Goal: Task Accomplishment & Management: Manage account settings

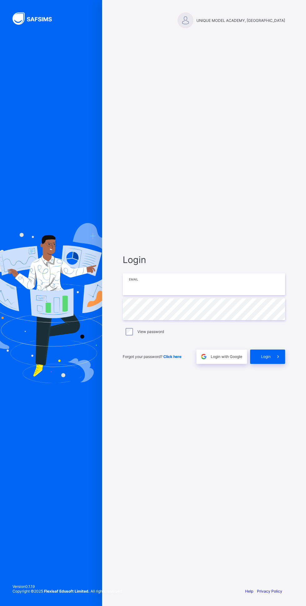
click at [198, 295] on input "email" at bounding box center [204, 284] width 162 height 22
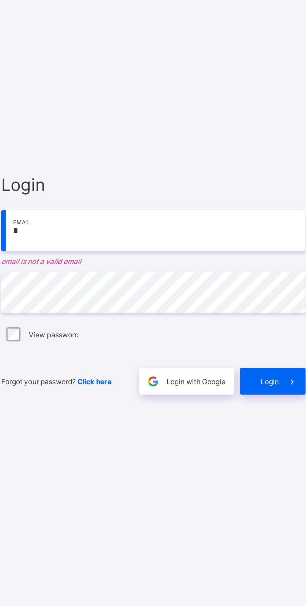
type input "**********"
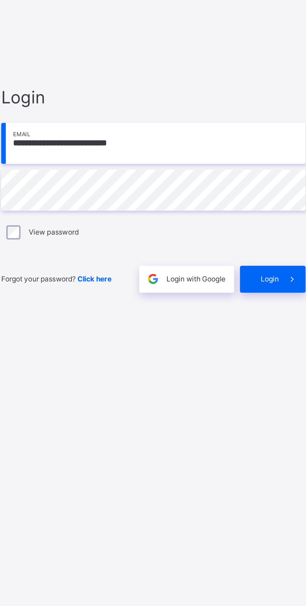
scroll to position [4, 0]
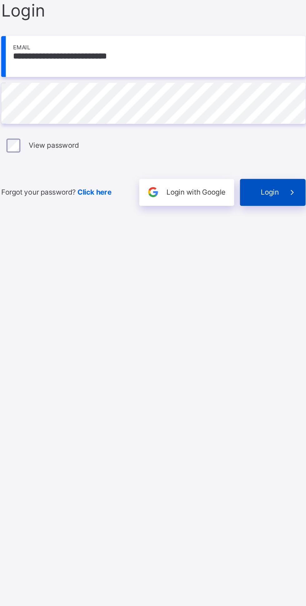
click at [264, 359] on span "Login" at bounding box center [266, 356] width 10 height 5
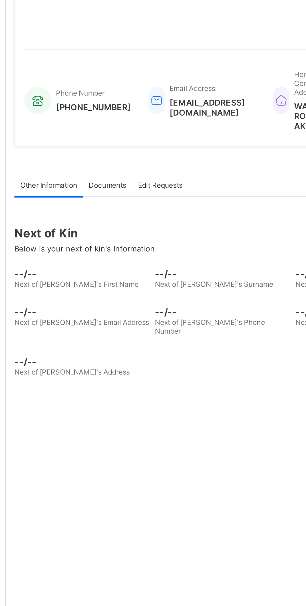
click at [165, 218] on div "Edit Requests" at bounding box center [157, 211] width 30 height 12
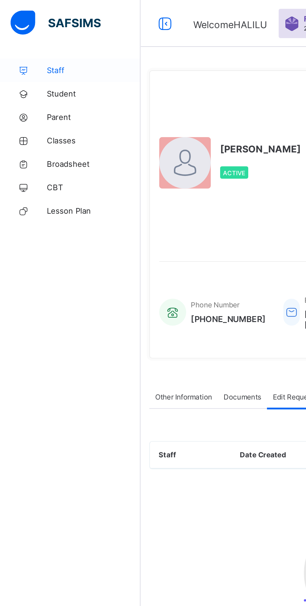
click at [40, 35] on span "Staff" at bounding box center [50, 37] width 50 height 5
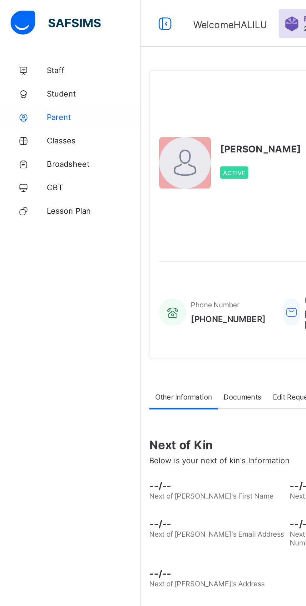
click at [38, 62] on span "Parent" at bounding box center [50, 62] width 50 height 5
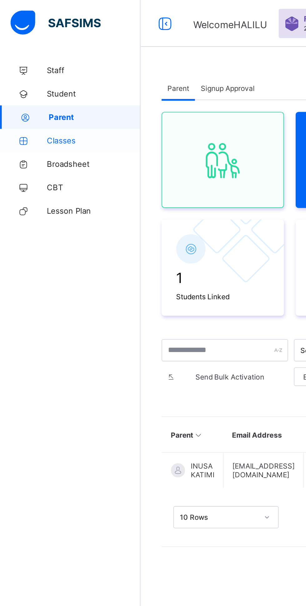
click at [47, 74] on span "Classes" at bounding box center [50, 74] width 50 height 5
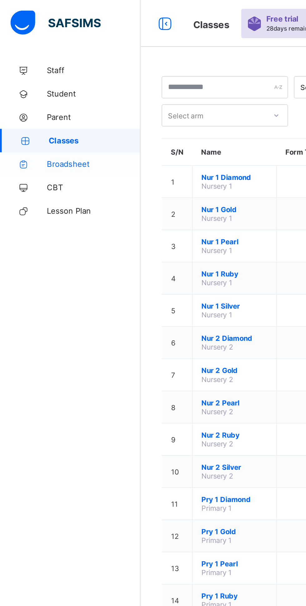
click at [49, 89] on span "Broadsheet" at bounding box center [50, 87] width 50 height 5
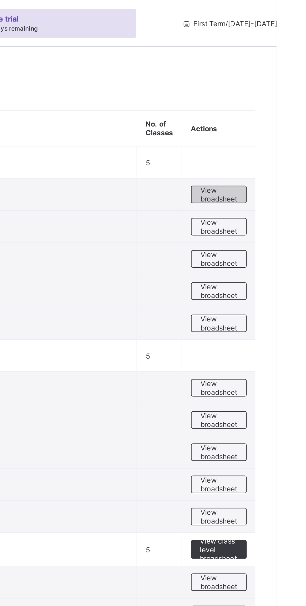
click at [282, 105] on span "View broadsheet" at bounding box center [276, 103] width 20 height 9
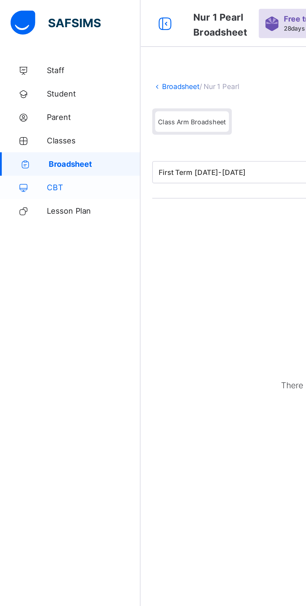
click at [34, 101] on span "CBT" at bounding box center [50, 99] width 50 height 5
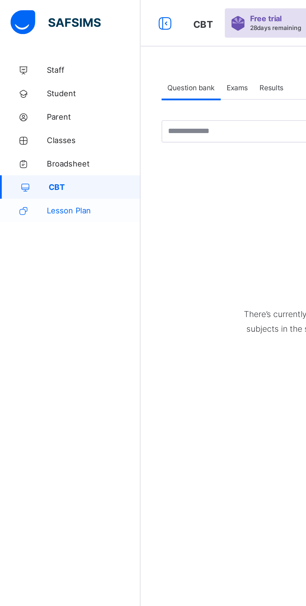
click at [57, 110] on link "Lesson Plan" at bounding box center [37, 112] width 75 height 12
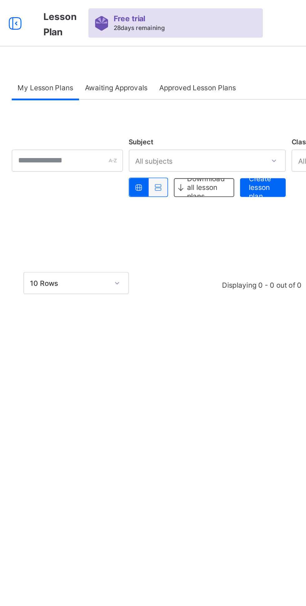
click at [151, 47] on span "Awaiting Approvals" at bounding box center [141, 47] width 33 height 5
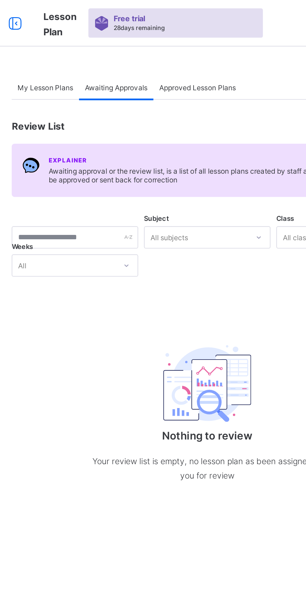
click at [201, 41] on div "Approved Lesson Plans" at bounding box center [185, 47] width 47 height 12
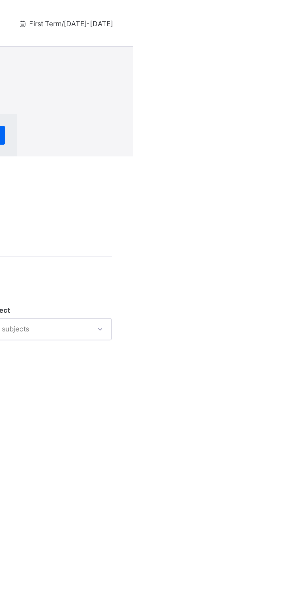
click at [306, 15] on div "× Idle Mode Due to inactivity you would be logged out to the system in the next…" at bounding box center [190, 41] width 231 height 83
click at [306, 9] on div "× Idle Mode Due to inactivity you would be logged out to the system in the next…" at bounding box center [190, 41] width 231 height 83
click at [286, 57] on div "× Idle Mode Due to inactivity you would be logged out to the system in the next…" at bounding box center [190, 41] width 231 height 83
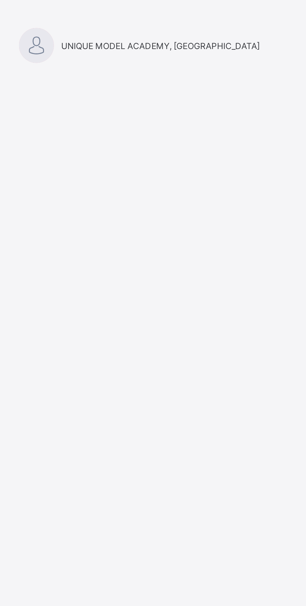
click at [193, 17] on div at bounding box center [186, 20] width 16 height 16
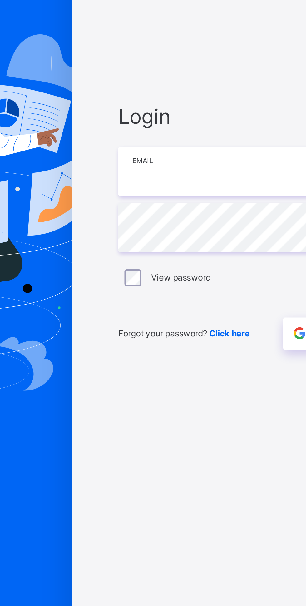
click at [152, 295] on input "email" at bounding box center [204, 284] width 162 height 22
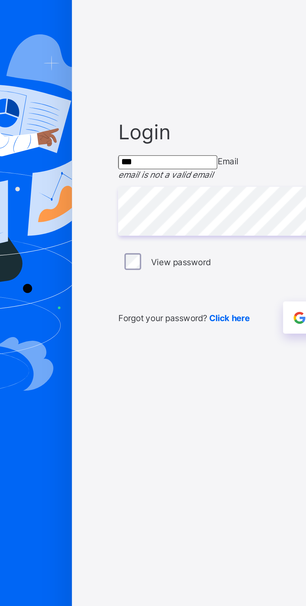
type input "**********"
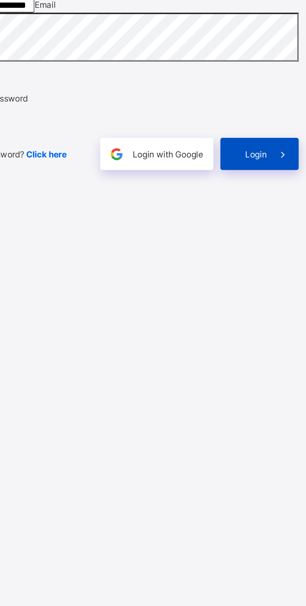
click at [266, 355] on div "Login" at bounding box center [267, 348] width 35 height 14
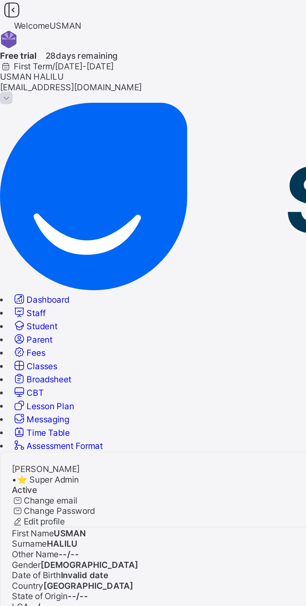
click at [20, 137] on span "Staff" at bounding box center [16, 139] width 8 height 5
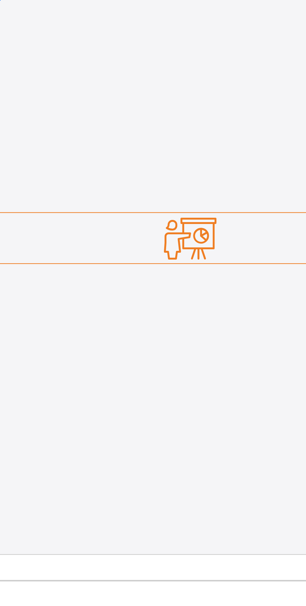
click at [21, 420] on span "Create Staff" at bounding box center [10, 422] width 21 height 5
select select "**"
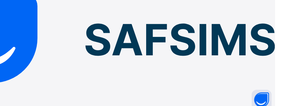
scroll to position [8, 0]
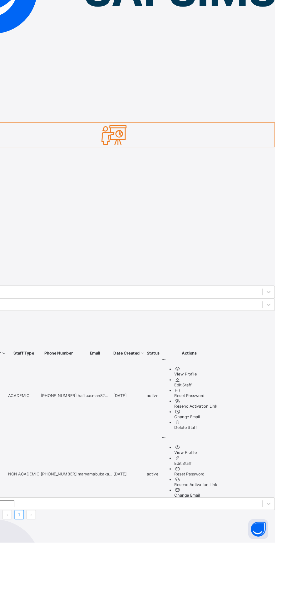
scroll to position [0, 0]
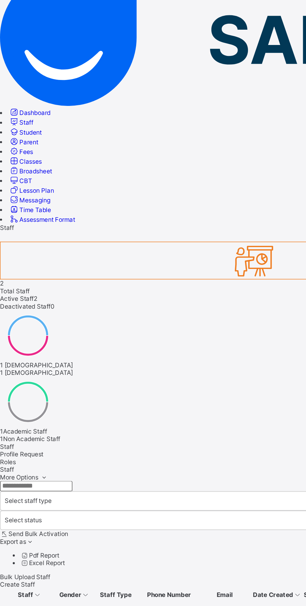
click at [46, 197] on link "Assessment Format" at bounding box center [25, 199] width 41 height 5
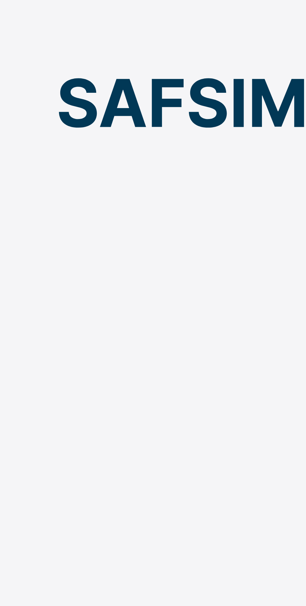
click at [39, 292] on span at bounding box center [35, 294] width 5 height 5
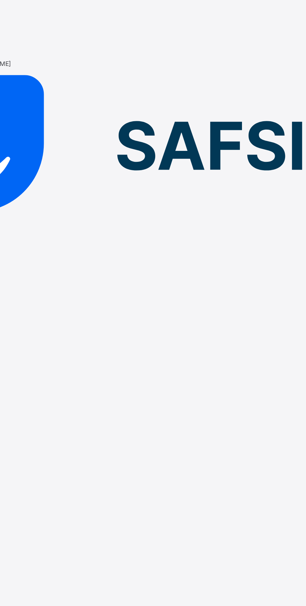
click at [39, 231] on span at bounding box center [35, 233] width 5 height 5
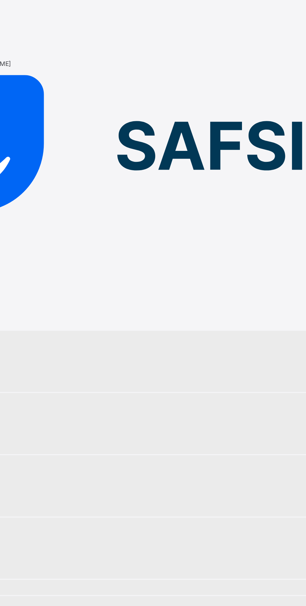
select select "**"
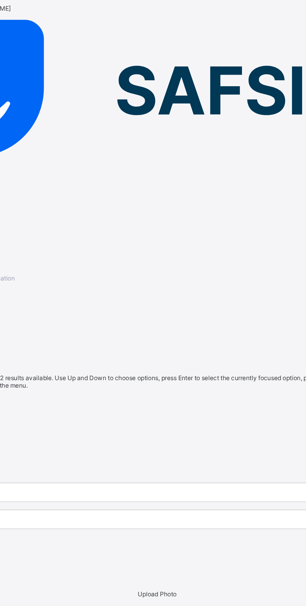
click at [129, 288] on div "PRIVATE" at bounding box center [153, 290] width 306 height 5
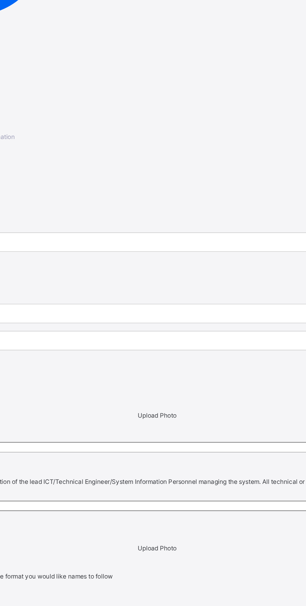
click at [150, 377] on span "Upload Photo" at bounding box center [153, 374] width 24 height 5
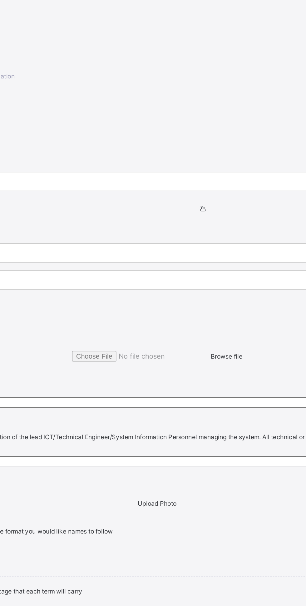
click at [163, 378] on span "Browse file" at bounding box center [153, 375] width 104 height 5
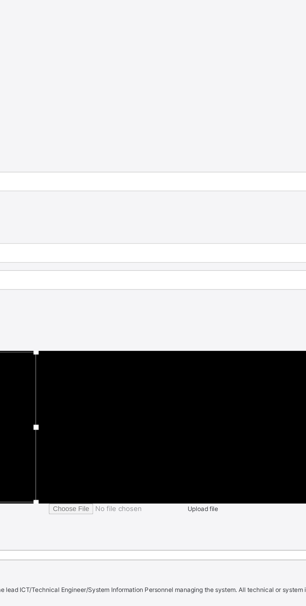
click at [182, 466] on div "Upload file" at bounding box center [153, 469] width 306 height 7
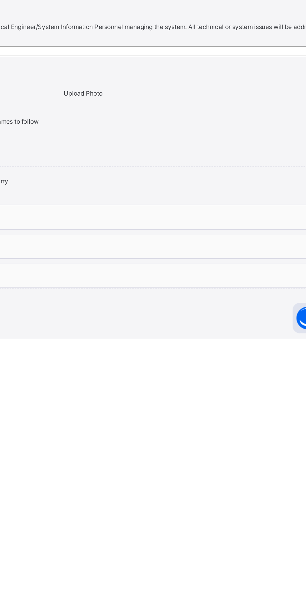
click at [26, 463] on span "Save Changes" at bounding box center [13, 460] width 26 height 5
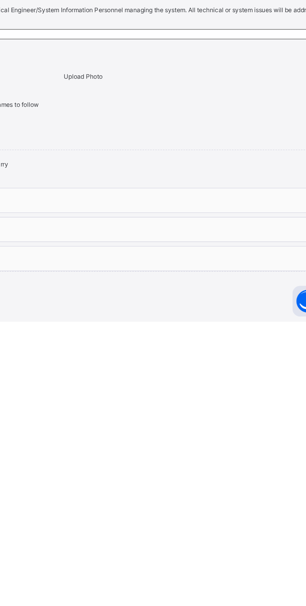
click at [26, 463] on span "Save Changes" at bounding box center [13, 460] width 26 height 5
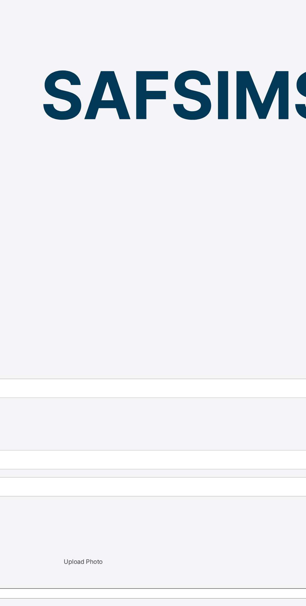
scroll to position [14, 0]
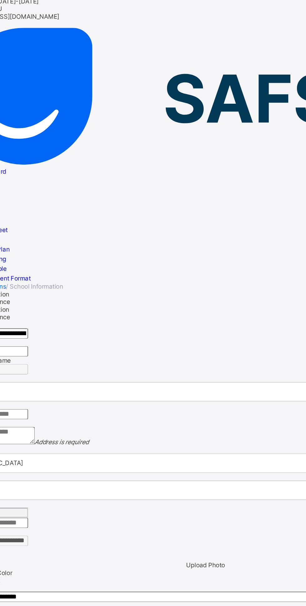
click at [48, 276] on textarea at bounding box center [24, 281] width 48 height 11
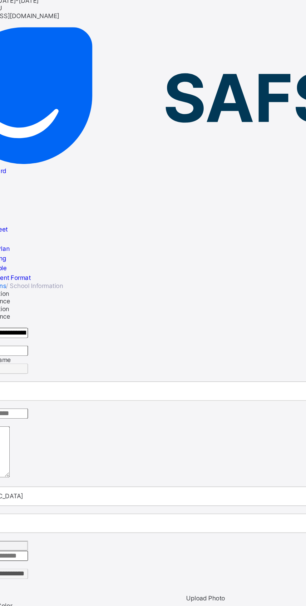
click at [33, 290] on textarea "**********" at bounding box center [16, 305] width 33 height 31
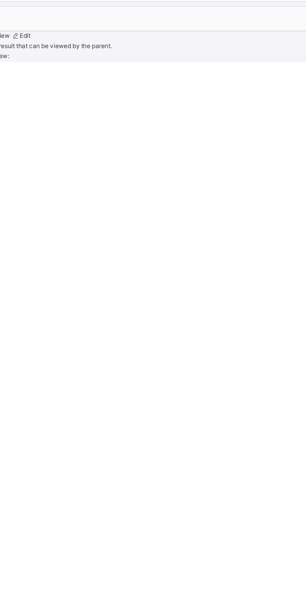
scroll to position [15, 0]
type textarea "**********"
click at [199, 468] on div "Save Changes" at bounding box center [153, 466] width 306 height 5
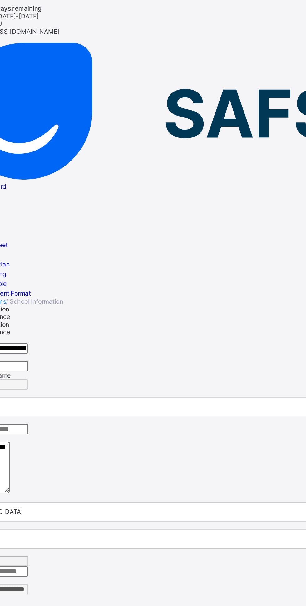
scroll to position [0, 0]
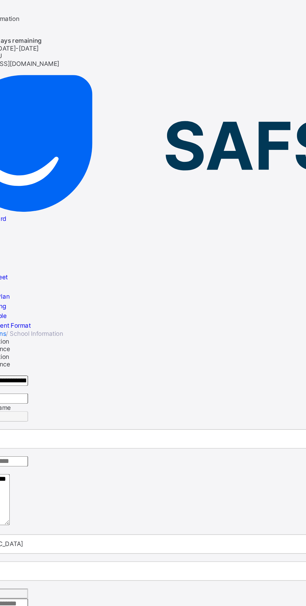
click at [33, 211] on span "System Preference" at bounding box center [16, 213] width 33 height 5
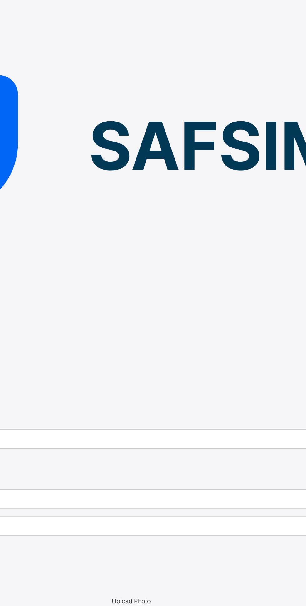
click at [33, 207] on span "School Information" at bounding box center [16, 209] width 33 height 5
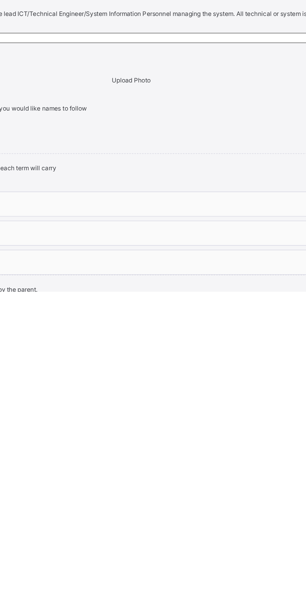
click at [193, 484] on div "Save Changes" at bounding box center [153, 481] width 306 height 5
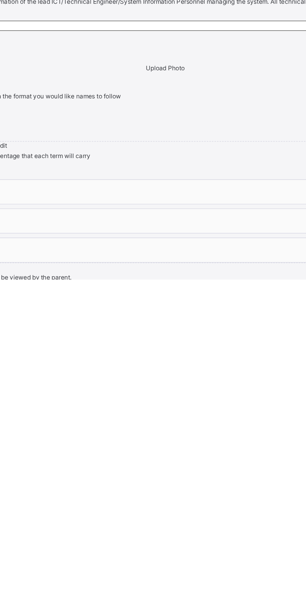
click at [26, 484] on span "Save Changes" at bounding box center [13, 481] width 26 height 5
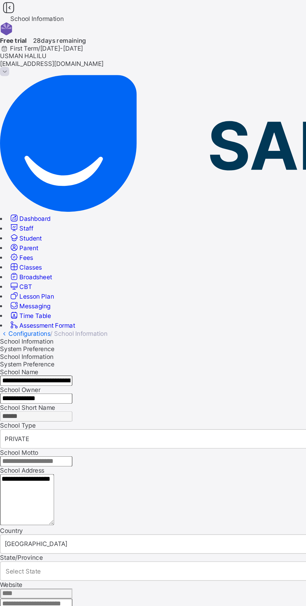
click at [20, 155] on link "Fees" at bounding box center [12, 157] width 15 height 5
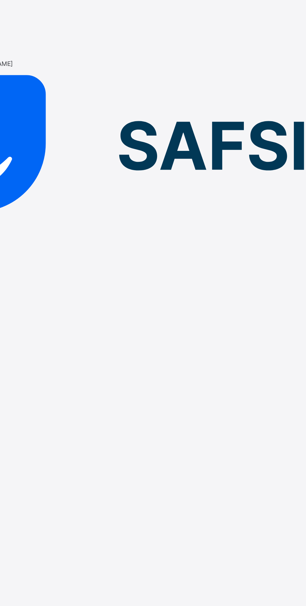
click at [27, 240] on span at bounding box center [24, 242] width 5 height 5
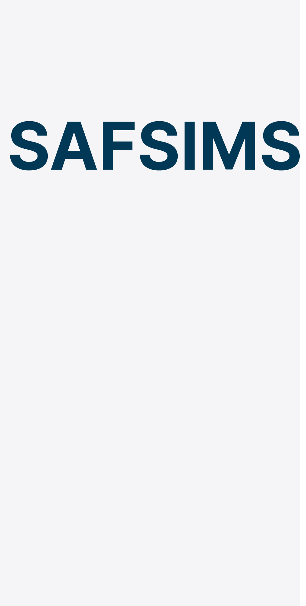
click at [48, 211] on span "Create Level with Template" at bounding box center [24, 213] width 48 height 5
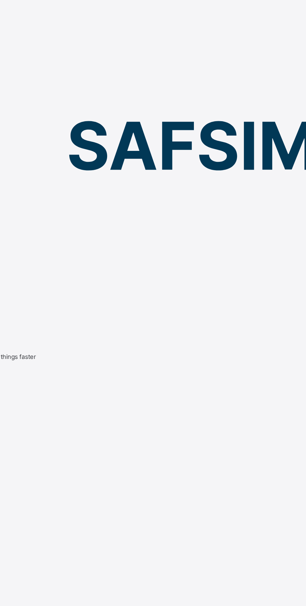
click at [37, 207] on span "Create Level Section" at bounding box center [18, 209] width 37 height 5
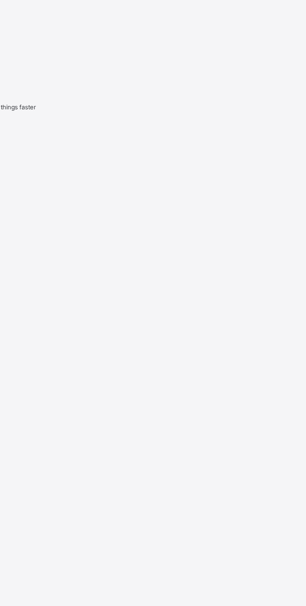
type input "*"
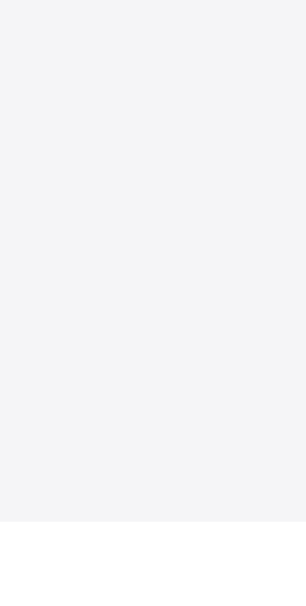
type input "******"
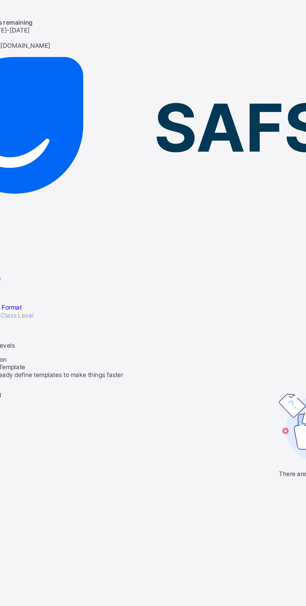
click at [21, 269] on span "Unassigned" at bounding box center [10, 271] width 21 height 5
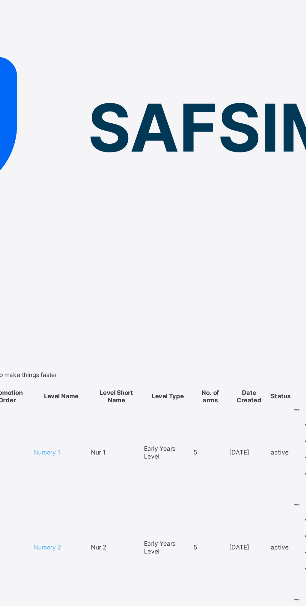
click at [13, 255] on span "Creche" at bounding box center [6, 257] width 13 height 5
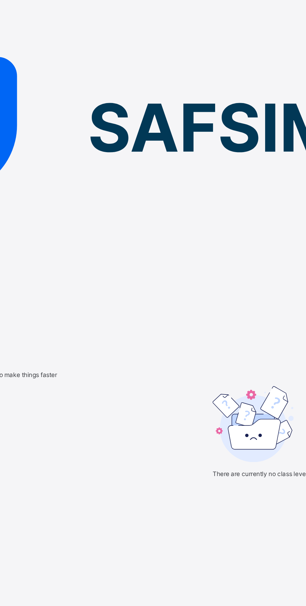
click at [5, 260] on icon at bounding box center [2, 262] width 5 height 5
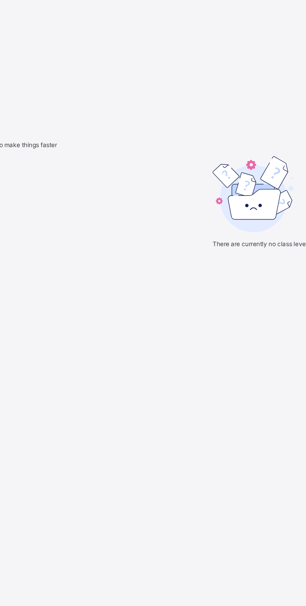
click at [44, 357] on input "text" at bounding box center [22, 354] width 44 height 6
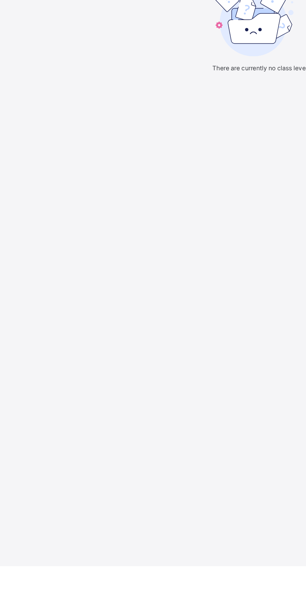
type input "**"
click at [223, 312] on div "×" at bounding box center [153, 309] width 306 height 5
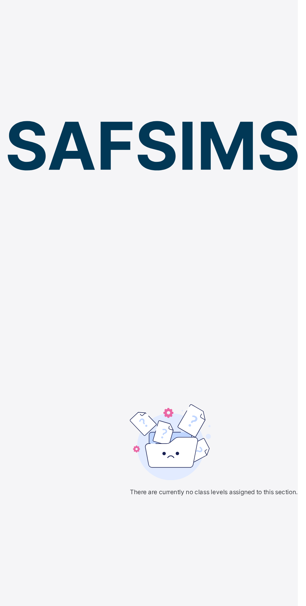
click at [22, 243] on span "Create Level" at bounding box center [11, 245] width 22 height 5
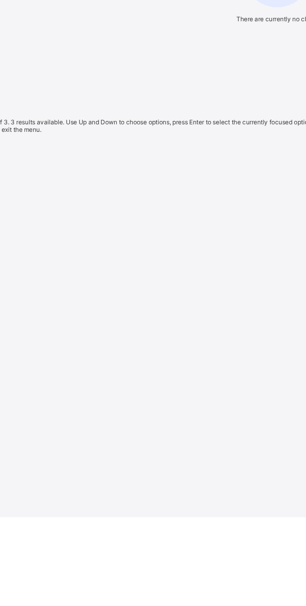
click at [186, 392] on div "Normal Level" at bounding box center [153, 389] width 306 height 5
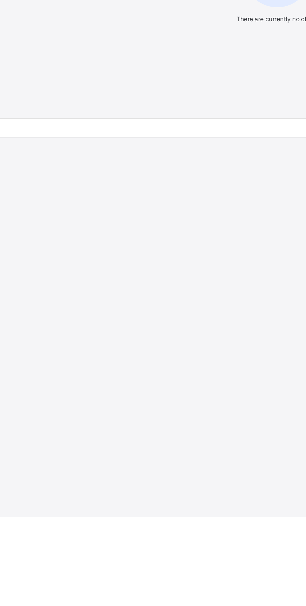
click at [44, 346] on input "text" at bounding box center [22, 343] width 44 height 6
click at [222, 312] on div "×" at bounding box center [153, 309] width 306 height 5
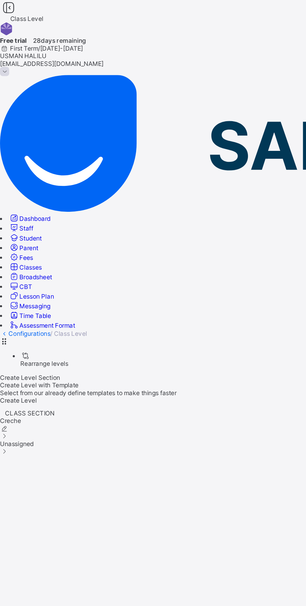
click at [31, 185] on span "Messaging" at bounding box center [21, 187] width 19 height 5
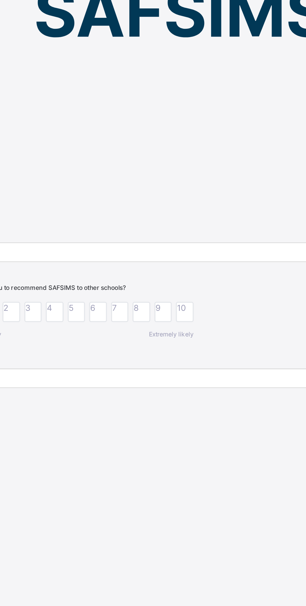
click at [231, 255] on div "×" at bounding box center [153, 253] width 156 height 5
